Goal: Navigation & Orientation: Find specific page/section

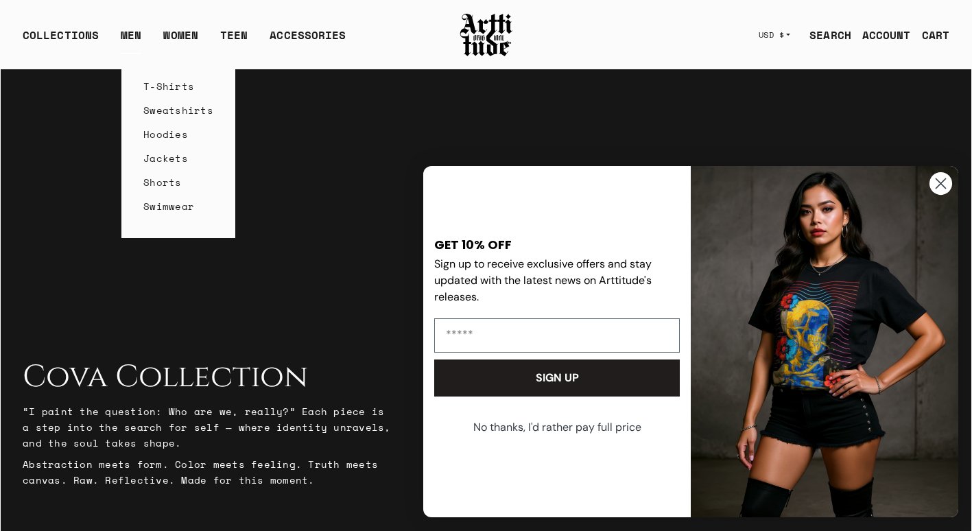
click at [134, 38] on link "MEN" at bounding box center [131, 40] width 21 height 27
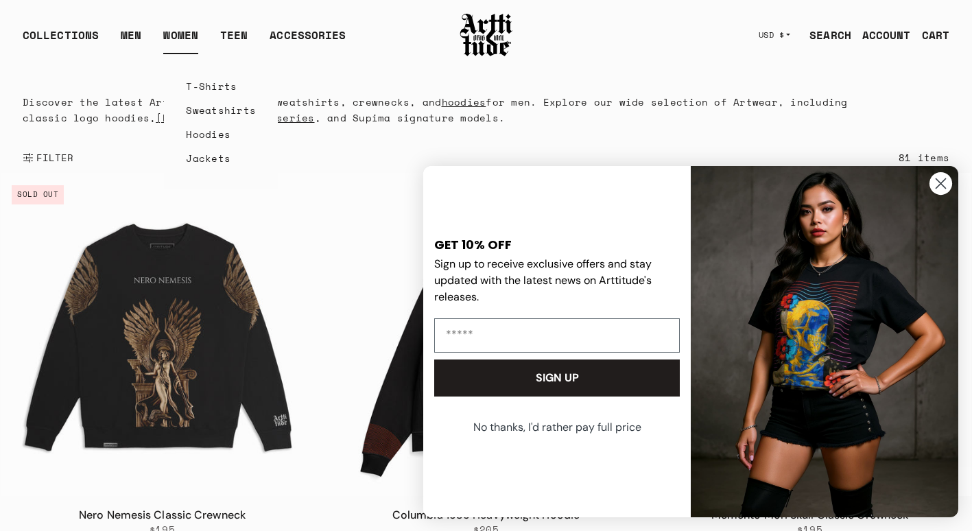
scroll to position [69, 0]
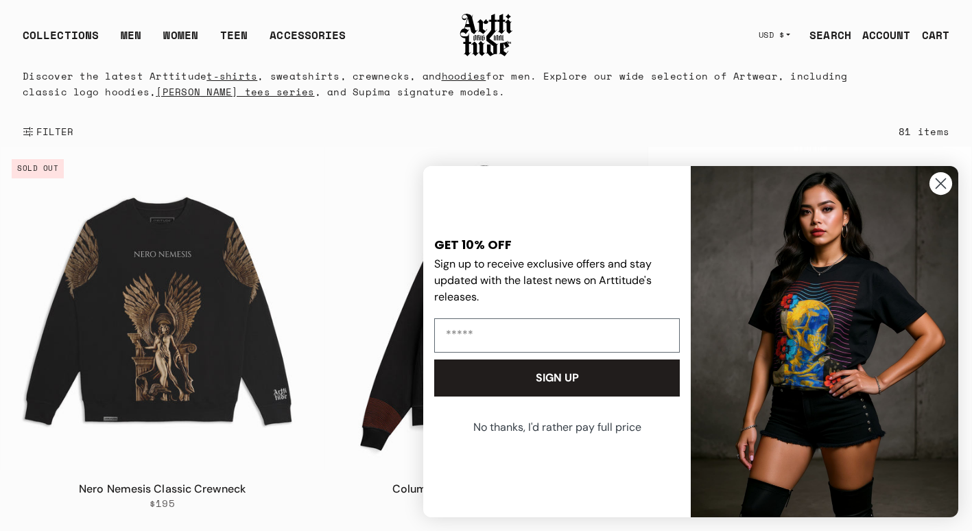
click at [939, 185] on icon "Close dialog" at bounding box center [942, 184] width 10 height 10
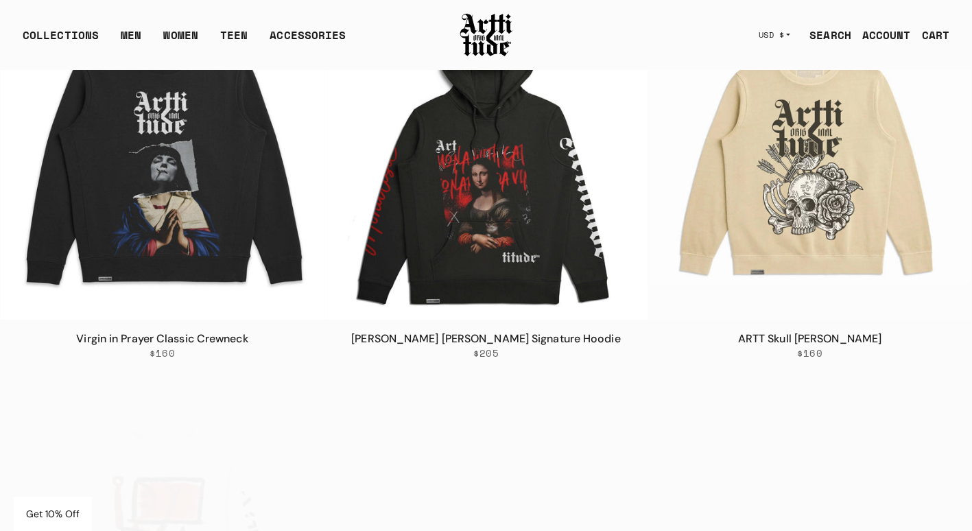
scroll to position [2951, 0]
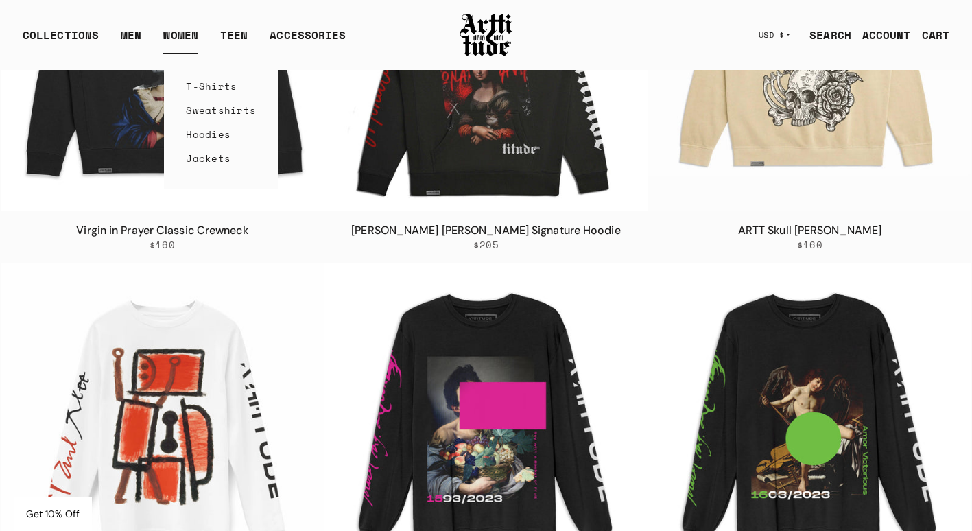
click at [192, 34] on link "WOMEN" at bounding box center [180, 40] width 35 height 27
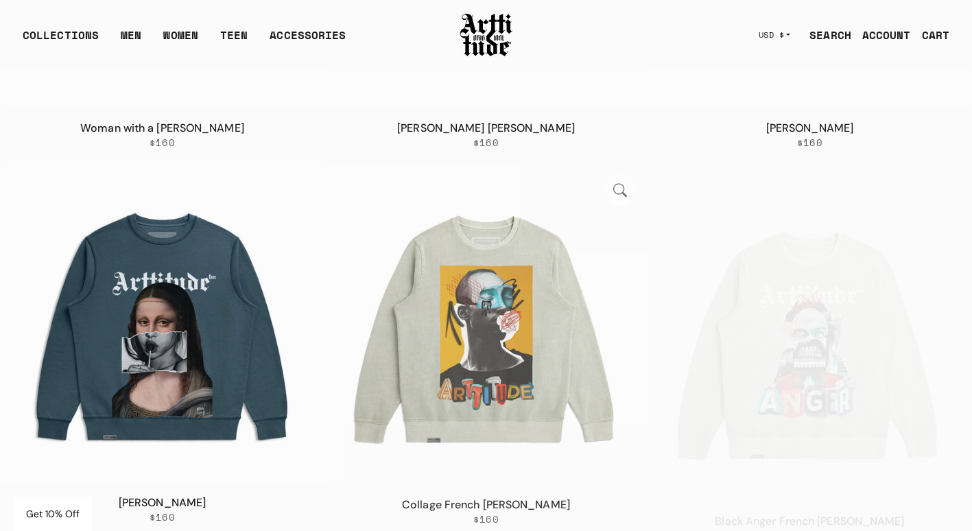
scroll to position [550, 0]
